Goal: Task Accomplishment & Management: Complete application form

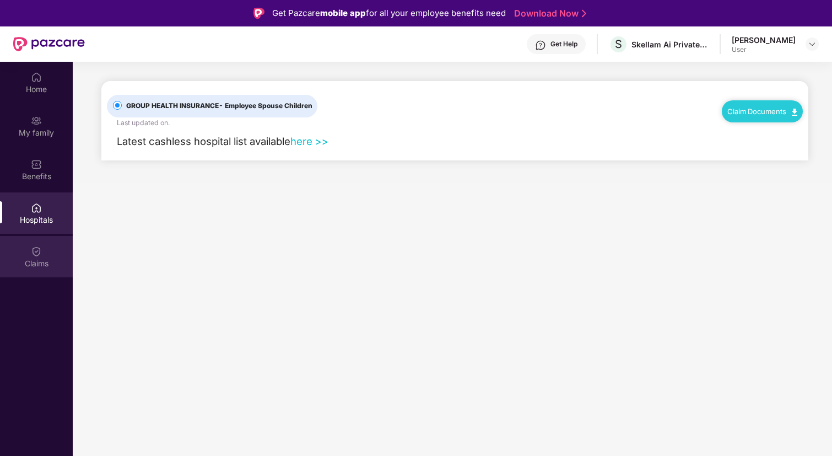
scroll to position [31, 0]
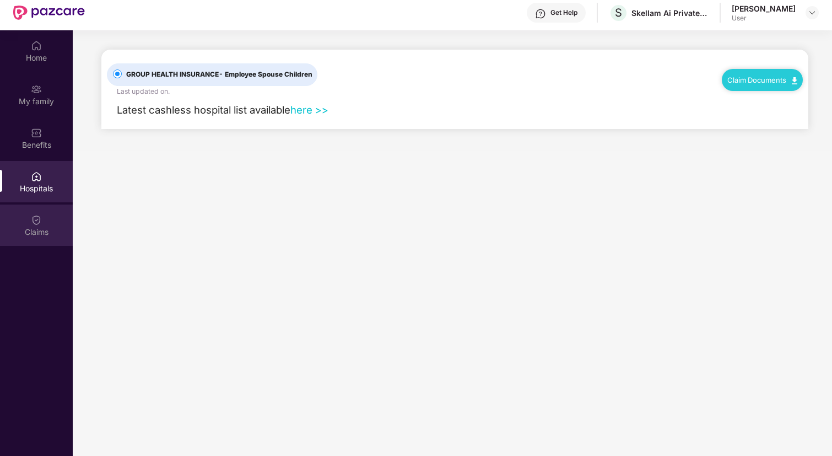
drag, startPoint x: 0, startPoint y: 0, endPoint x: 38, endPoint y: 225, distance: 228.1
click at [38, 225] on div "Claims" at bounding box center [36, 224] width 73 height 41
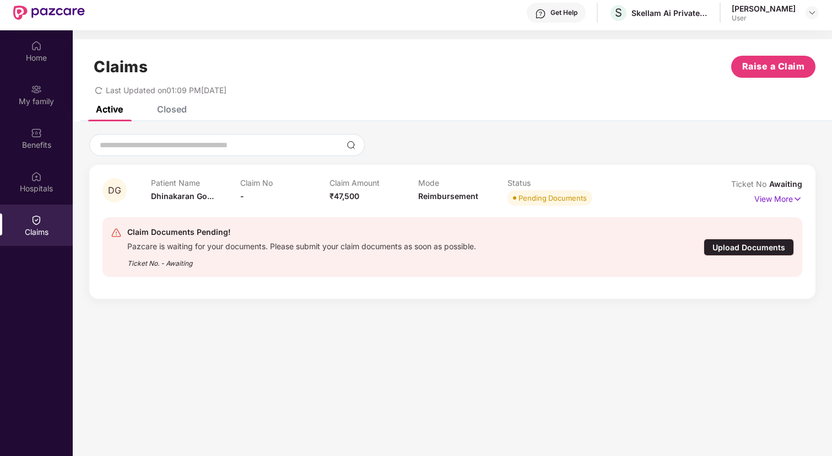
click at [739, 241] on div "Upload Documents" at bounding box center [749, 247] width 90 height 17
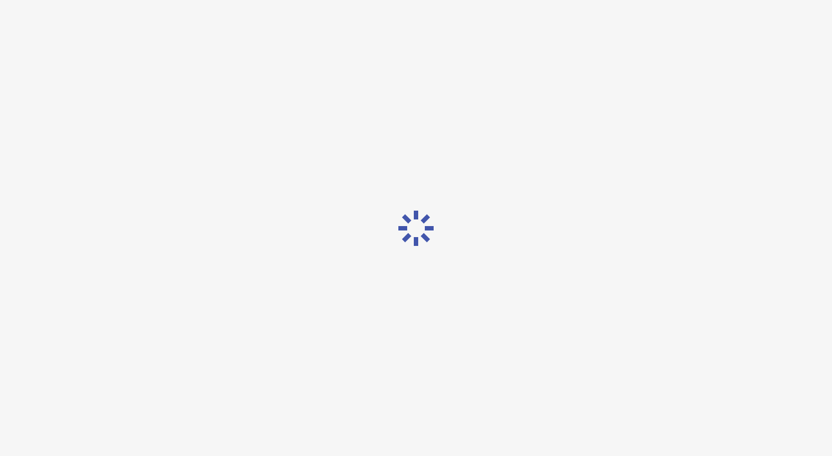
scroll to position [0, 0]
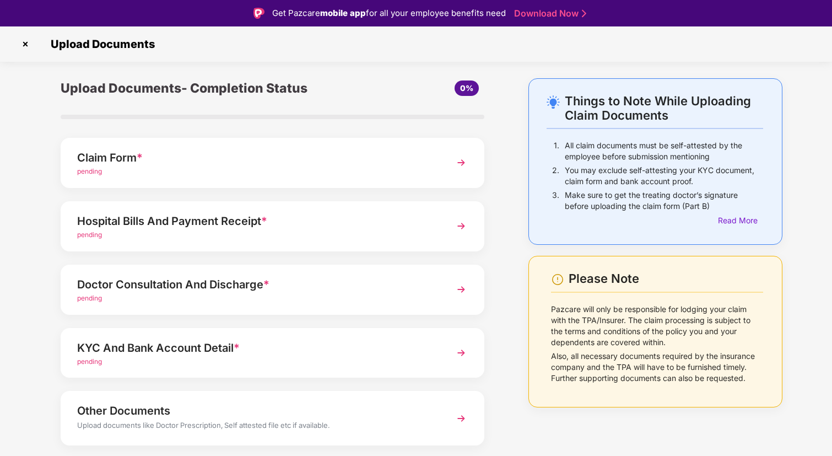
click at [358, 166] on div "pending" at bounding box center [256, 171] width 358 height 10
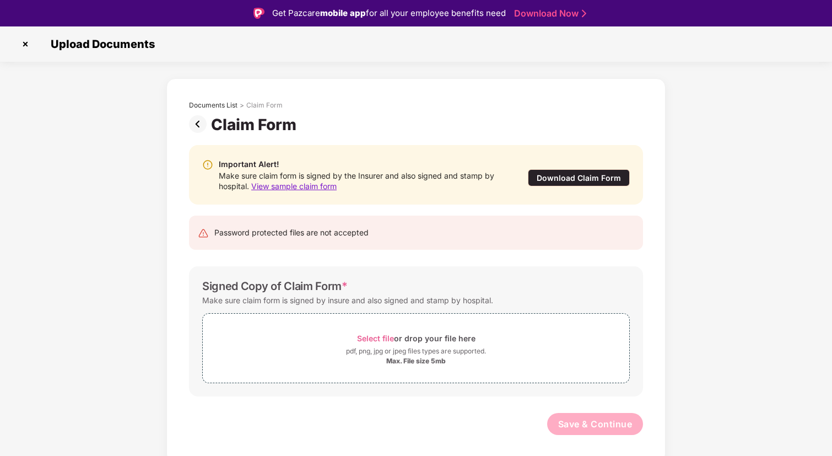
click at [198, 122] on img at bounding box center [200, 124] width 22 height 18
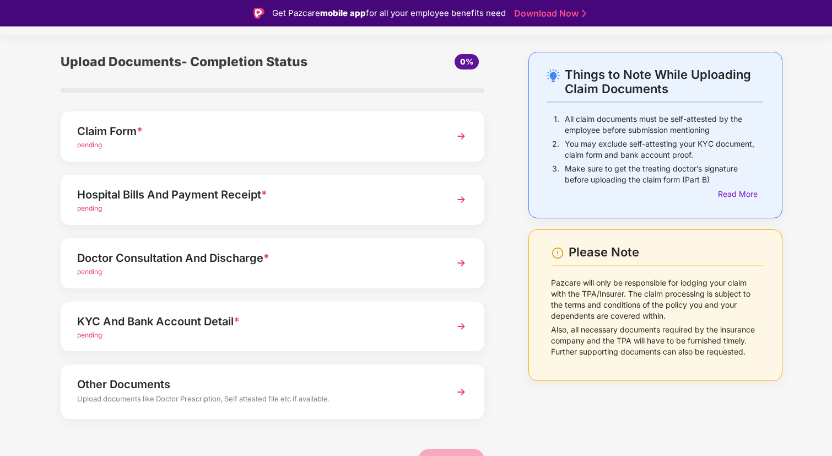
scroll to position [31, 0]
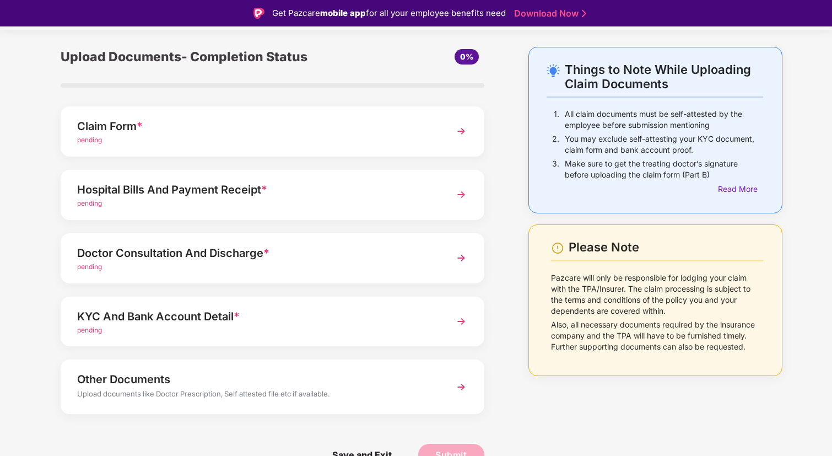
click at [256, 333] on div "pending" at bounding box center [256, 330] width 358 height 10
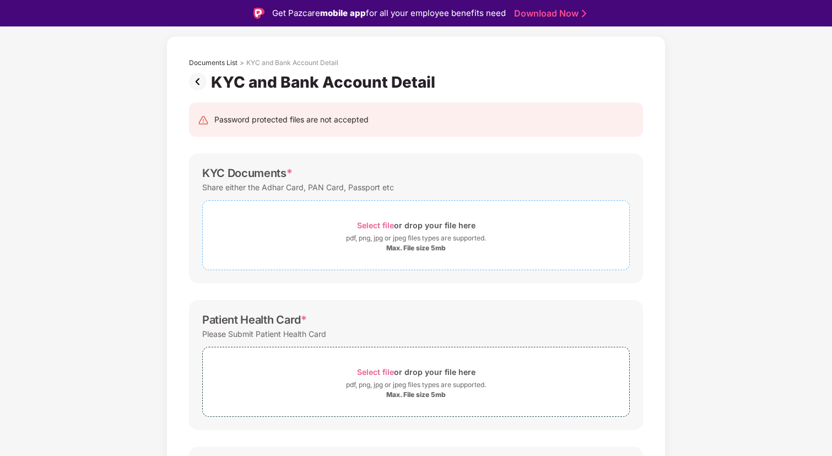
scroll to position [0, 0]
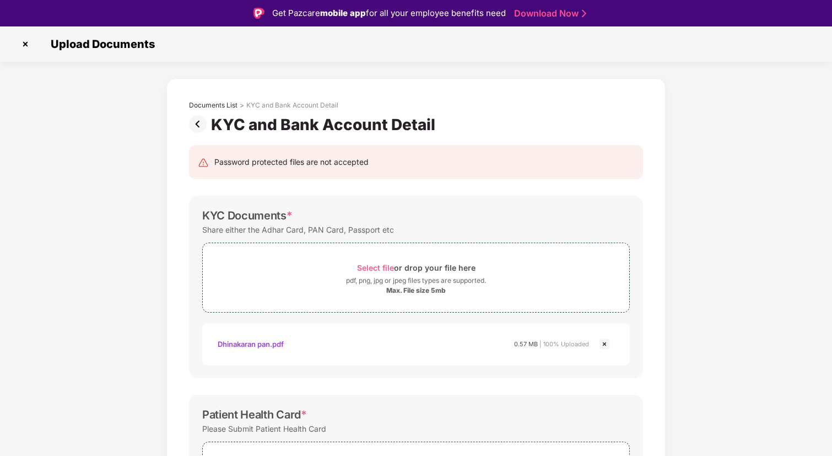
click at [602, 343] on img at bounding box center [604, 343] width 13 height 13
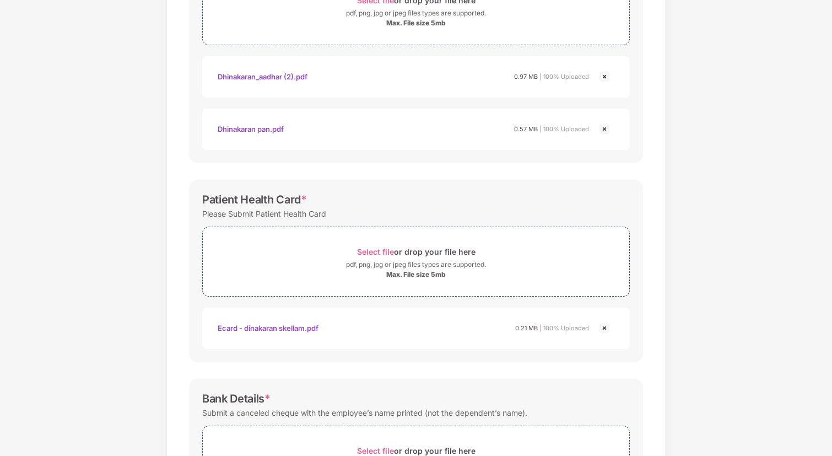
scroll to position [413, 0]
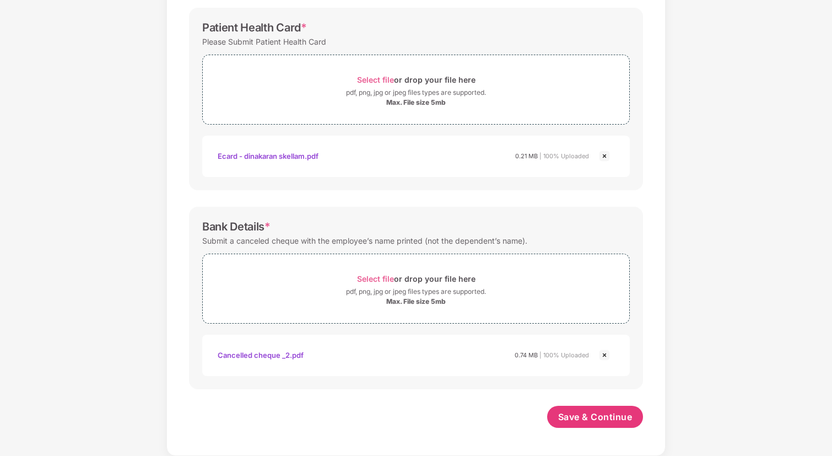
click at [595, 428] on div "Save & Continue" at bounding box center [595, 420] width 96 height 28
click at [590, 412] on span "Save & Continue" at bounding box center [595, 417] width 74 height 12
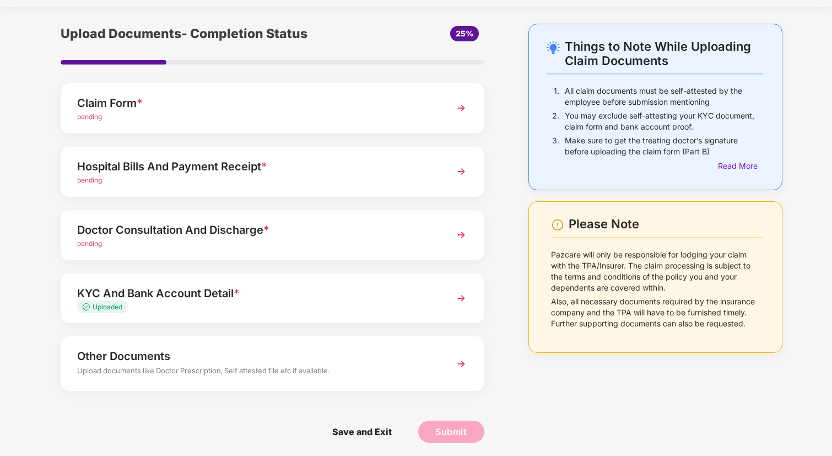
scroll to position [31, 0]
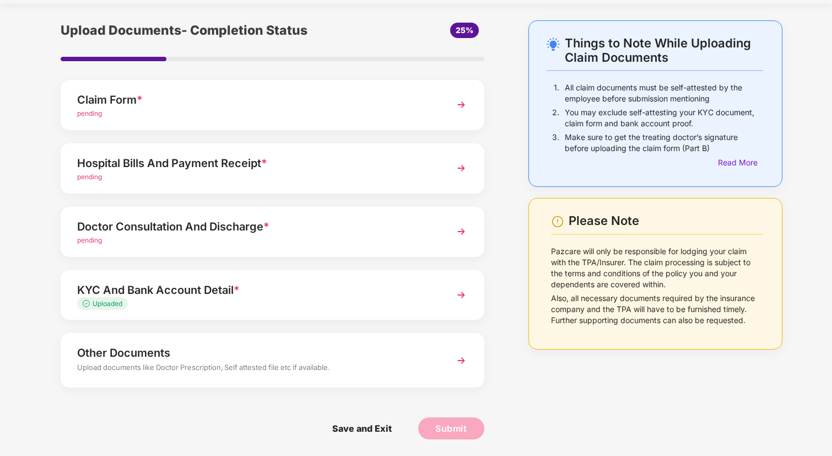
click at [266, 311] on div "KYC And Bank Account Detail * Uploaded" at bounding box center [273, 295] width 424 height 50
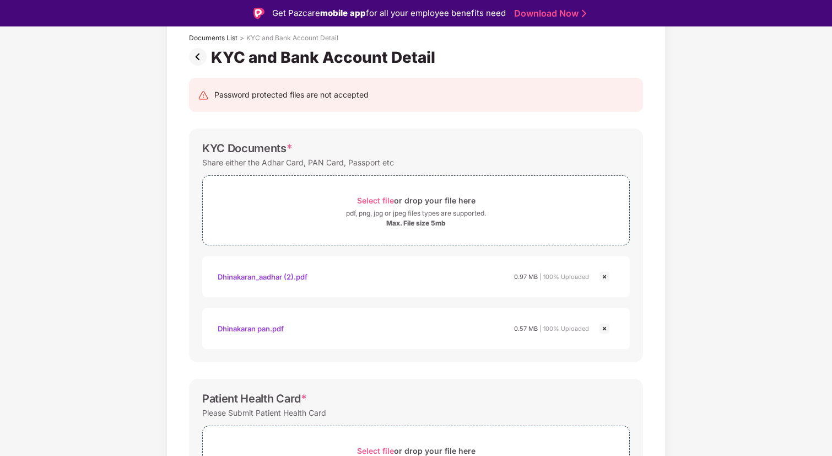
scroll to position [26, 0]
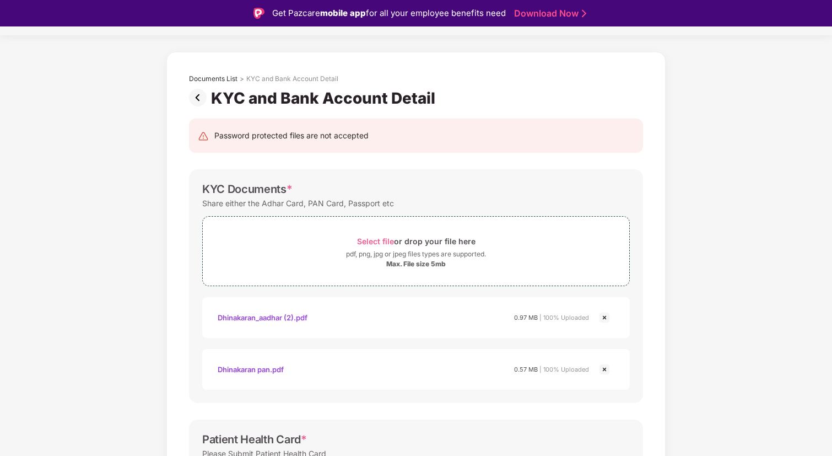
click at [194, 99] on img at bounding box center [200, 98] width 22 height 18
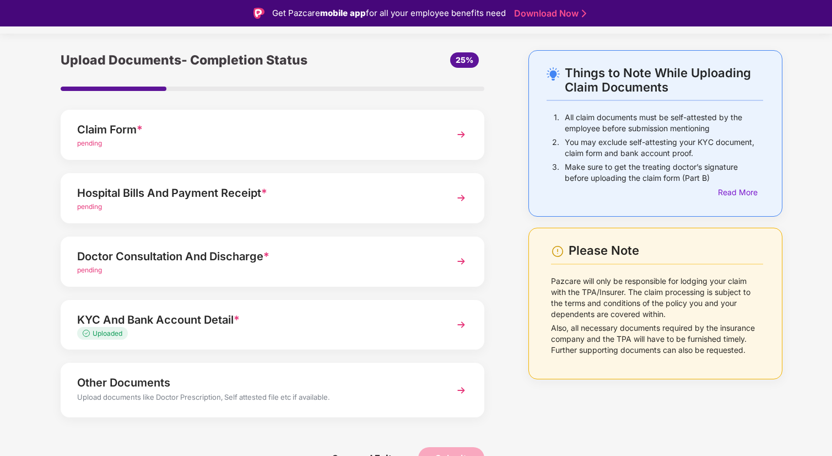
scroll to position [29, 0]
click at [240, 252] on div "Doctor Consultation And Discharge *" at bounding box center [256, 256] width 358 height 18
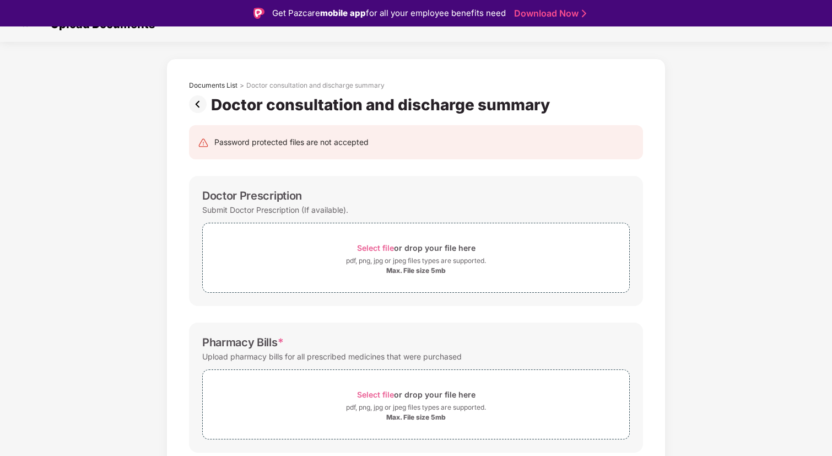
scroll to position [0, 0]
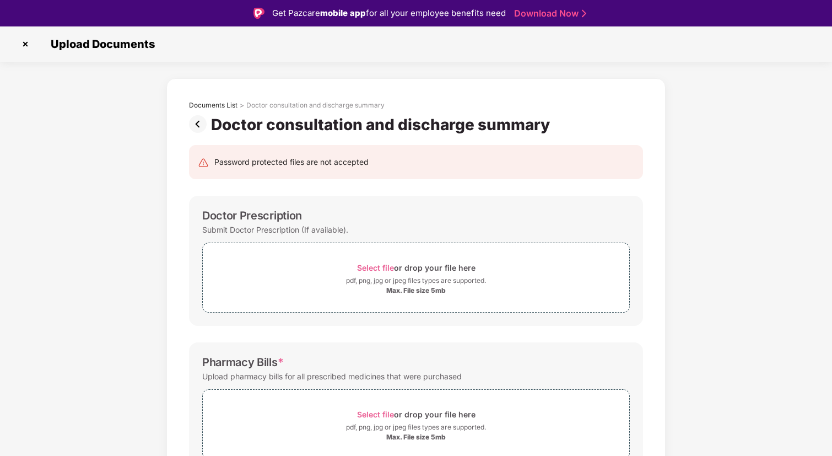
click at [196, 121] on img at bounding box center [200, 124] width 22 height 18
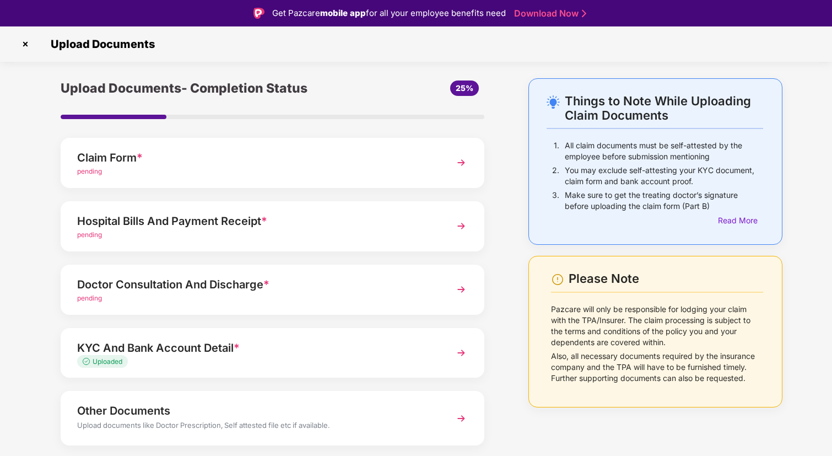
click at [212, 155] on div "Claim Form *" at bounding box center [256, 158] width 358 height 18
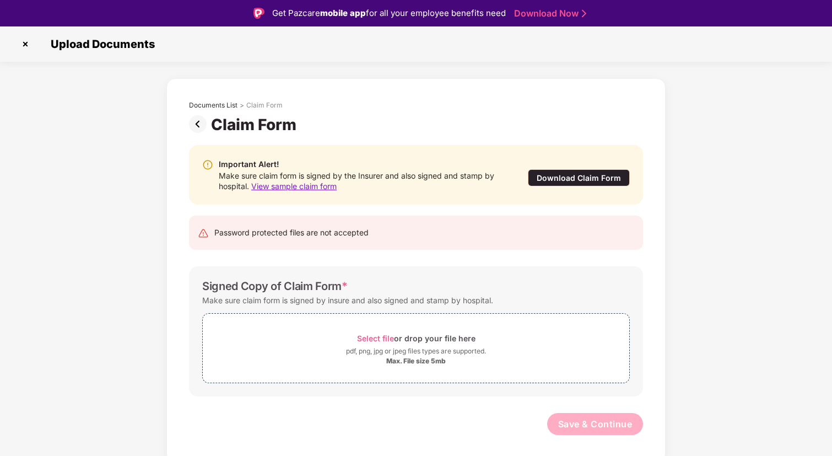
click at [201, 126] on img at bounding box center [200, 124] width 22 height 18
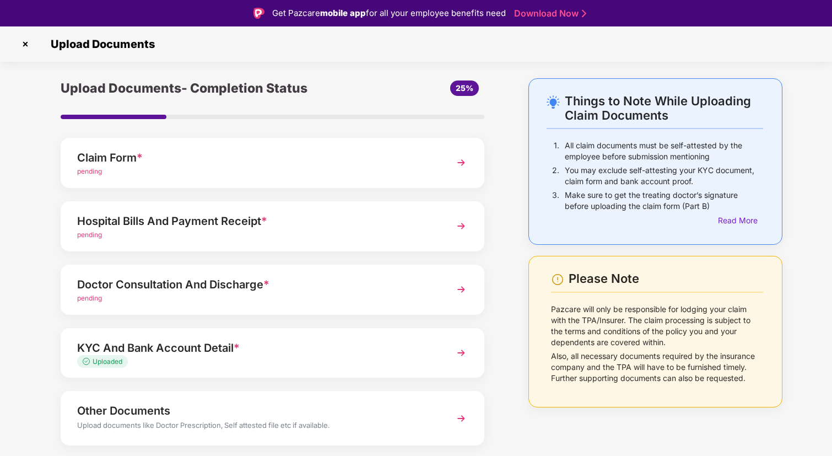
click at [26, 44] on img at bounding box center [26, 44] width 18 height 18
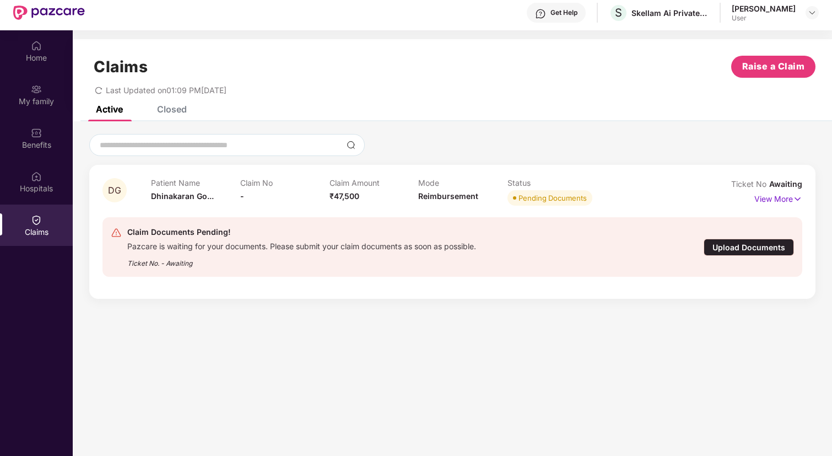
click at [740, 246] on div "Upload Documents" at bounding box center [749, 247] width 90 height 17
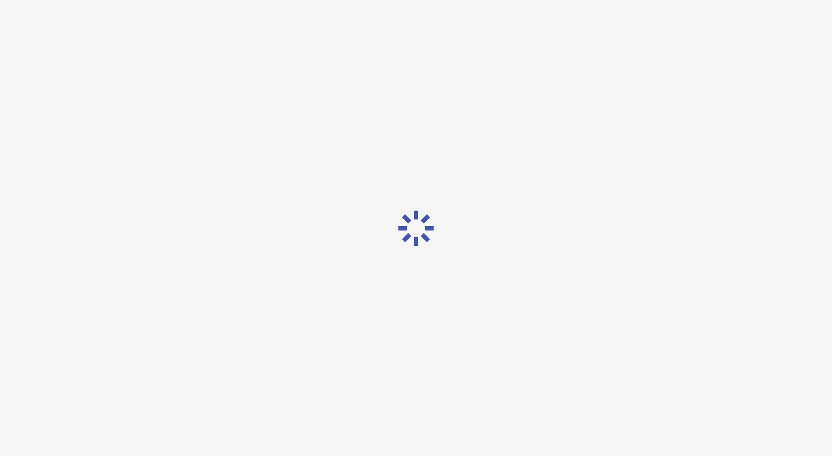
scroll to position [0, 0]
